Goal: Information Seeking & Learning: Learn about a topic

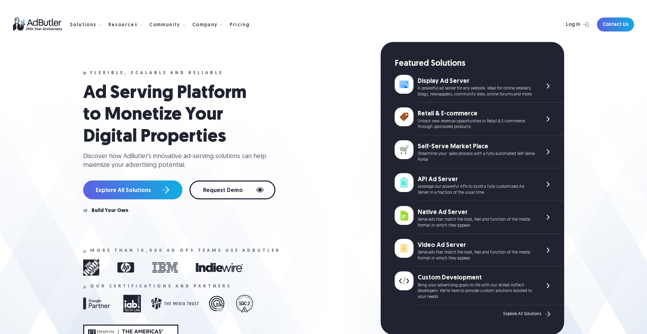
drag, startPoint x: 466, startPoint y: 186, endPoint x: 443, endPoint y: 91, distance: 97.8
click at [242, 22] on link "Pricing" at bounding box center [243, 24] width 26 height 6
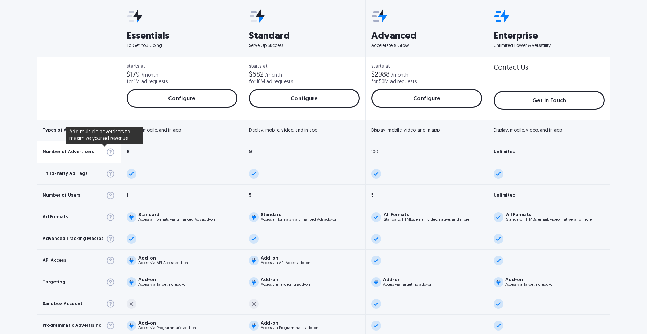
scroll to position [280, 0]
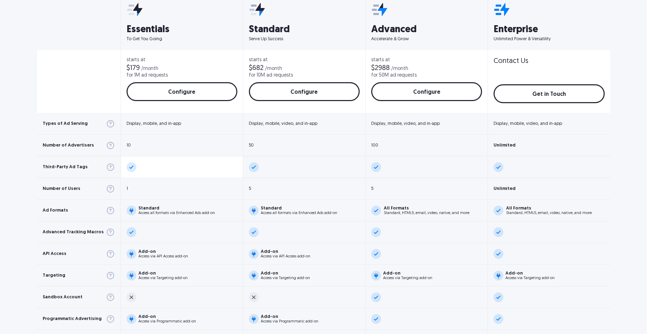
click at [203, 160] on div at bounding box center [182, 167] width 122 height 22
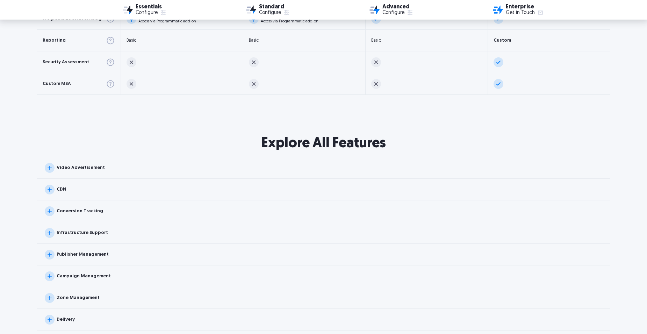
scroll to position [594, 0]
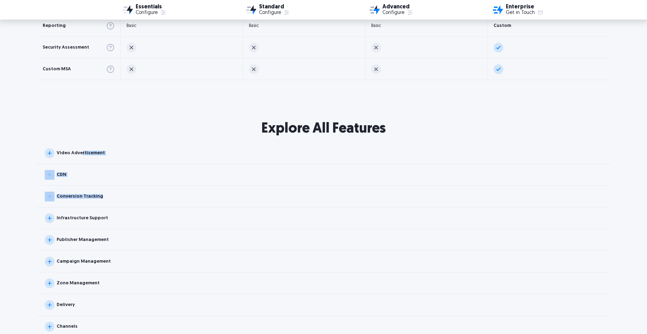
drag, startPoint x: 80, startPoint y: 157, endPoint x: 160, endPoint y: 186, distance: 85.0
click at [163, 188] on div "Video Advertisement VAST Ad Server Audio Ad Server 5" at bounding box center [323, 272] width 573 height 260
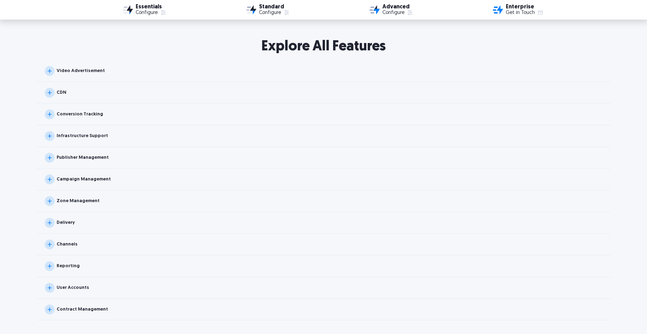
scroll to position [734, 0]
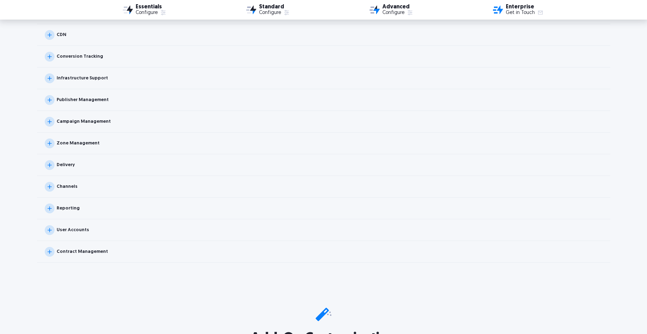
click at [84, 171] on div "Delivery" at bounding box center [323, 165] width 573 height 22
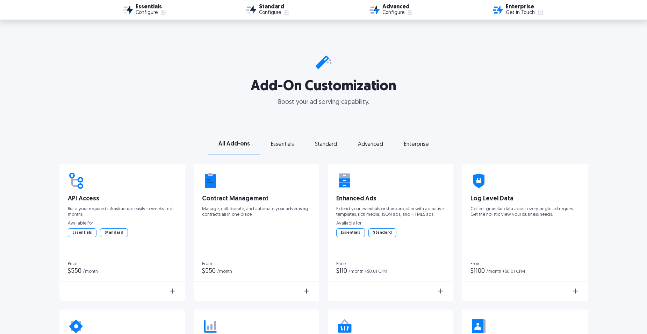
scroll to position [1119, 0]
